Goal: Check status: Check status

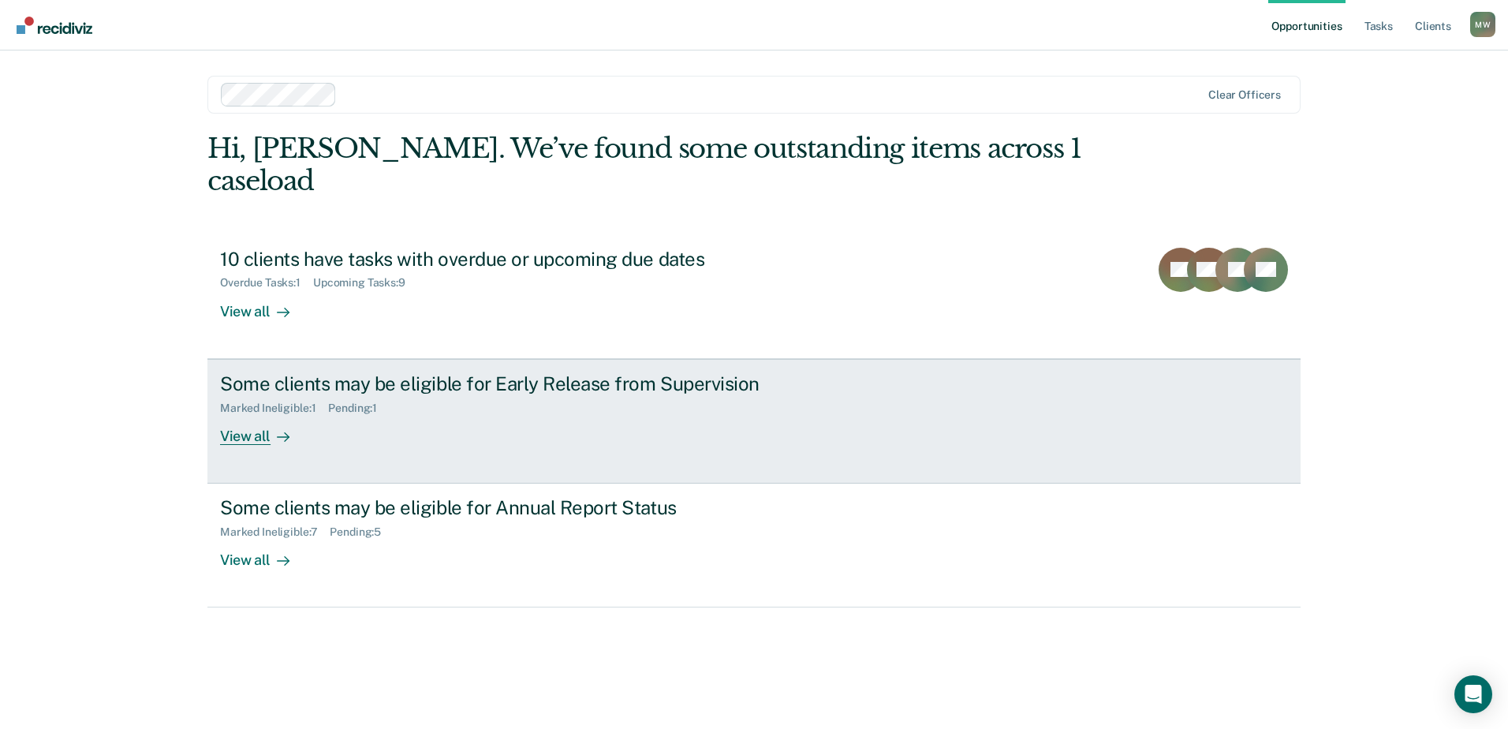
click at [260, 414] on div "View all" at bounding box center [264, 429] width 88 height 31
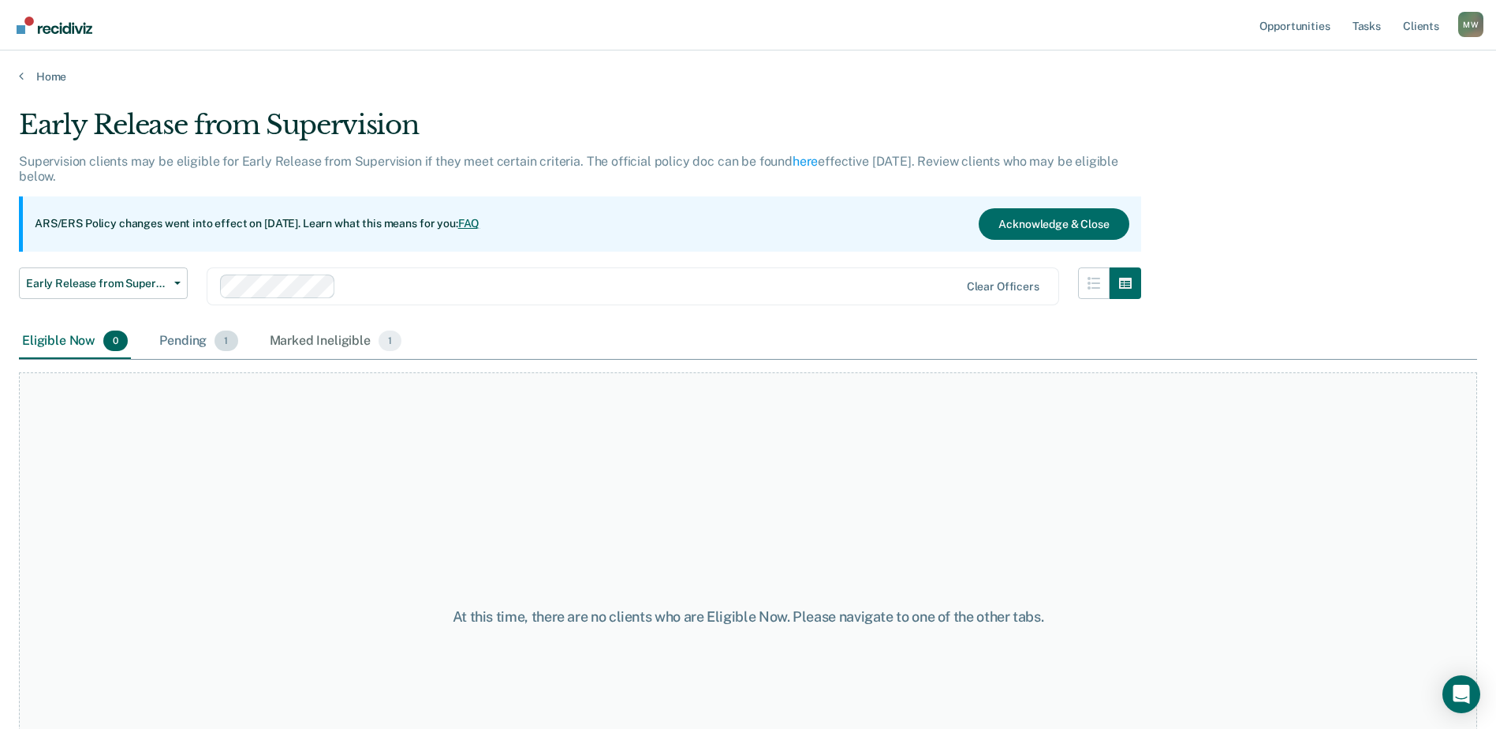
click at [181, 346] on div "Pending 1" at bounding box center [198, 341] width 84 height 35
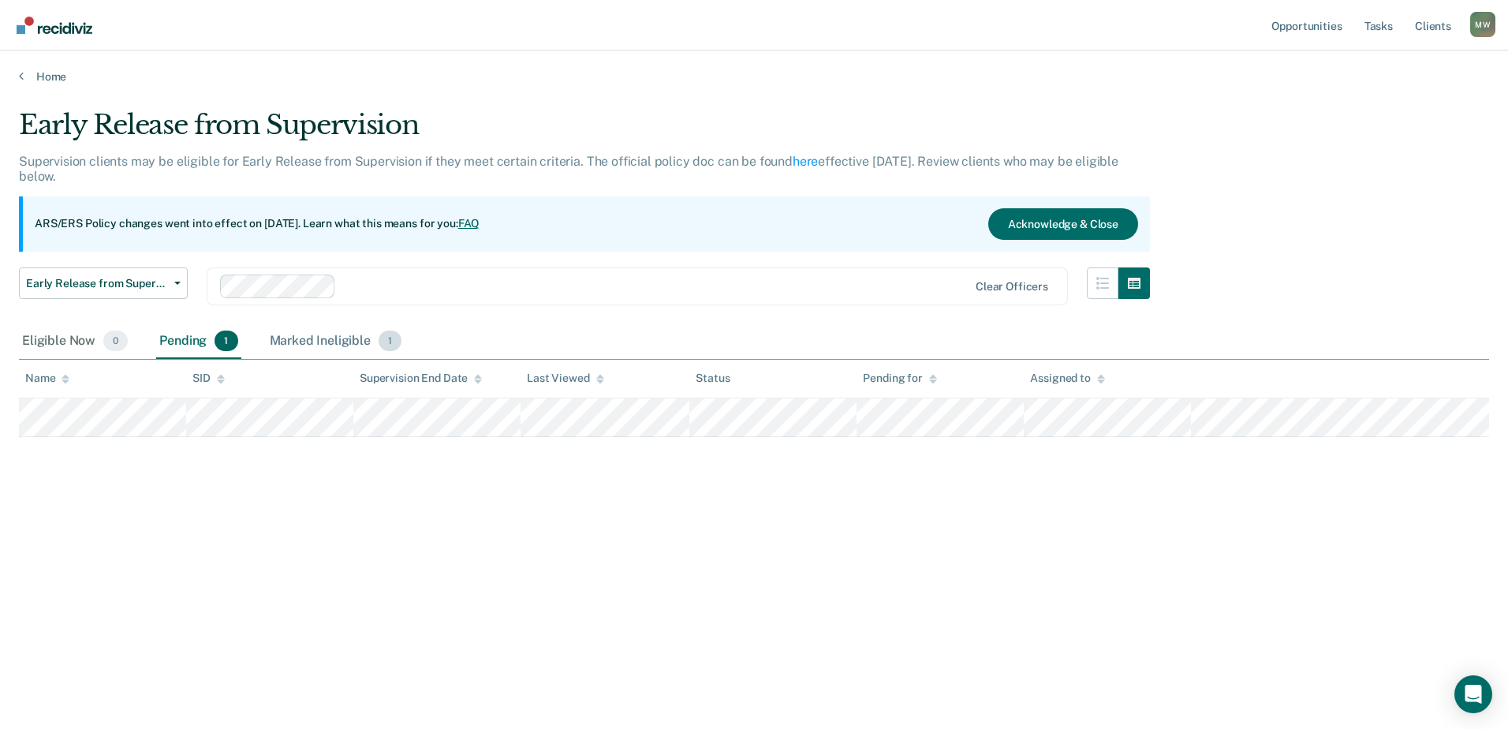
click at [276, 334] on div "Marked Ineligible 1" at bounding box center [336, 341] width 139 height 35
click at [183, 332] on div "Pending 1" at bounding box center [198, 341] width 84 height 35
